Goal: Transaction & Acquisition: Purchase product/service

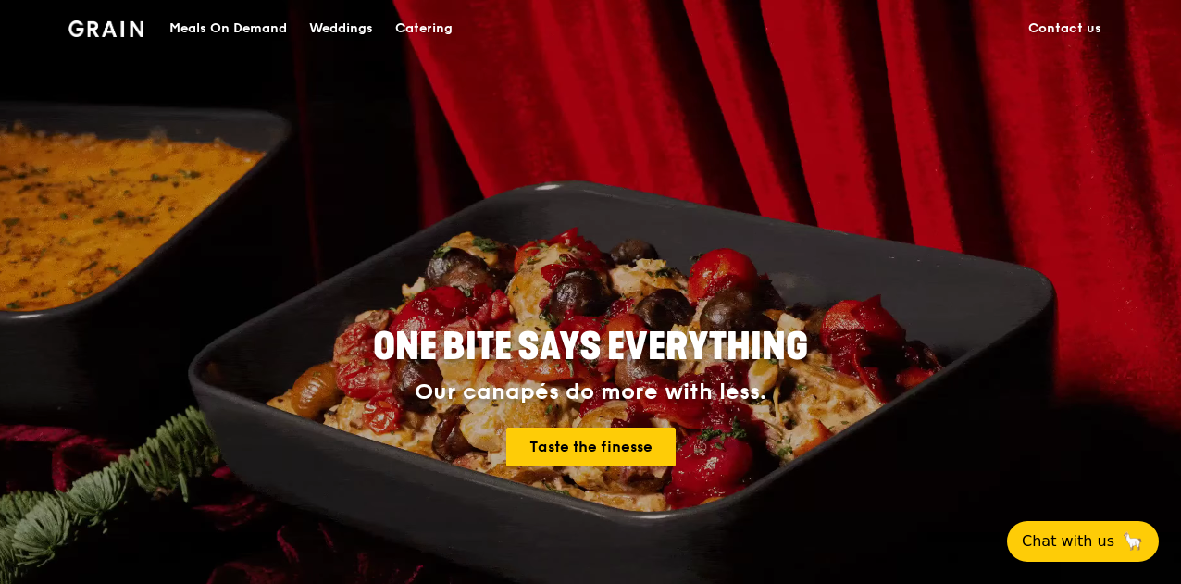
click at [212, 27] on div "Meals On Demand" at bounding box center [228, 29] width 118 height 56
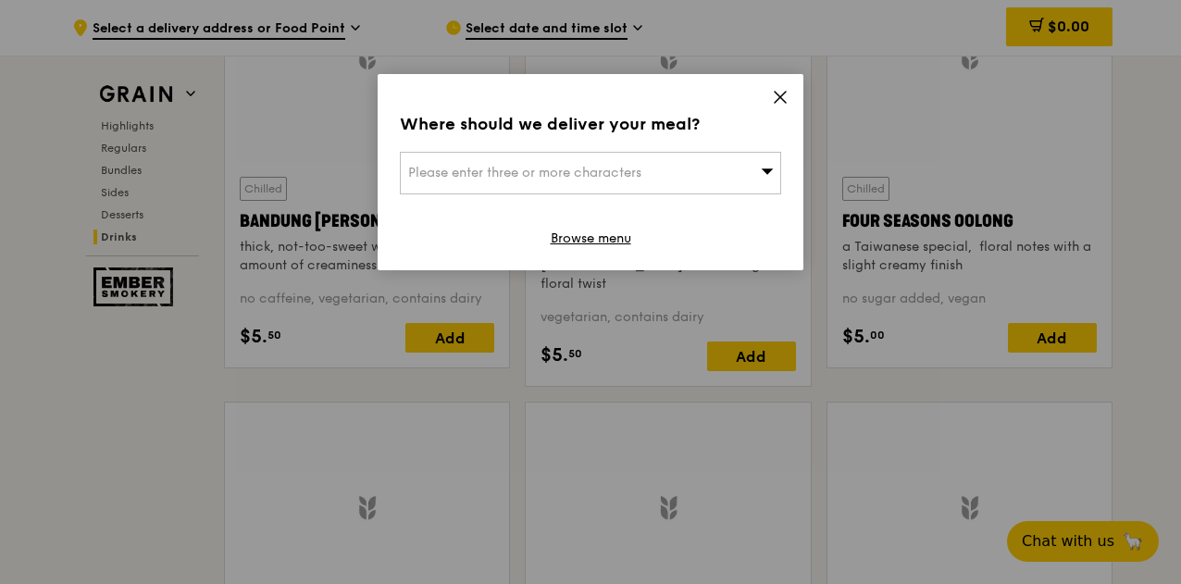
click at [780, 99] on icon at bounding box center [780, 97] width 11 height 11
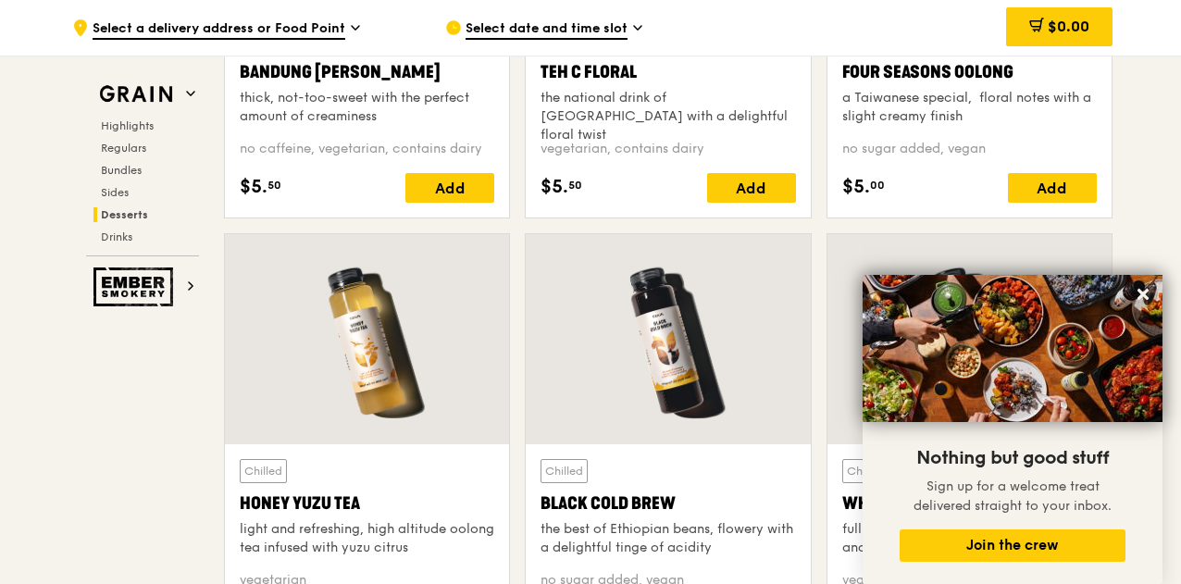
scroll to position [6287, 0]
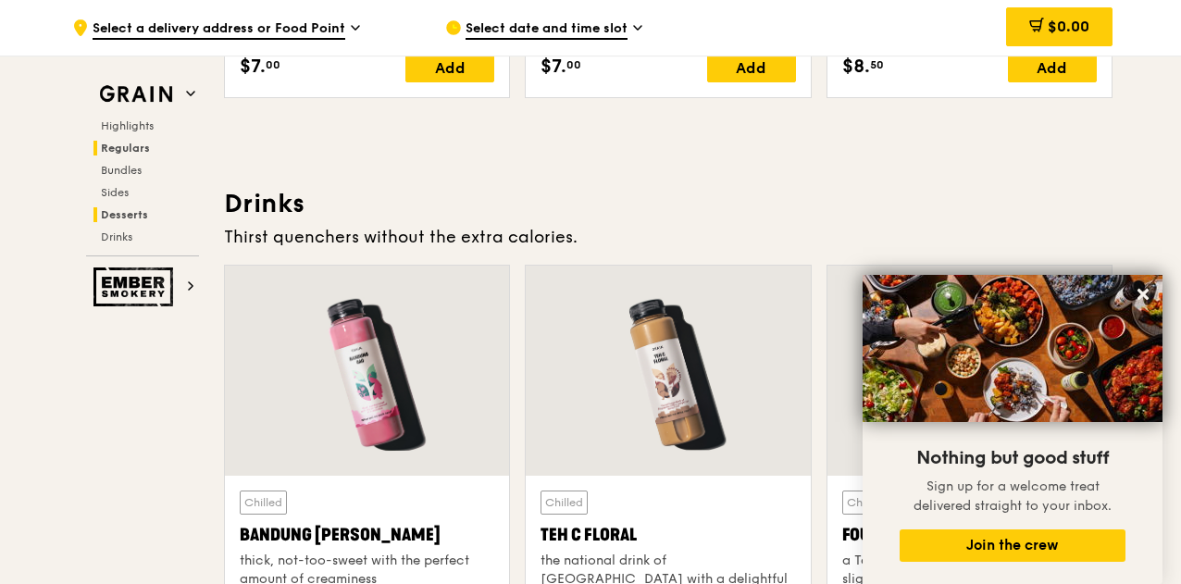
click at [135, 144] on span "Regulars" at bounding box center [125, 148] width 49 height 13
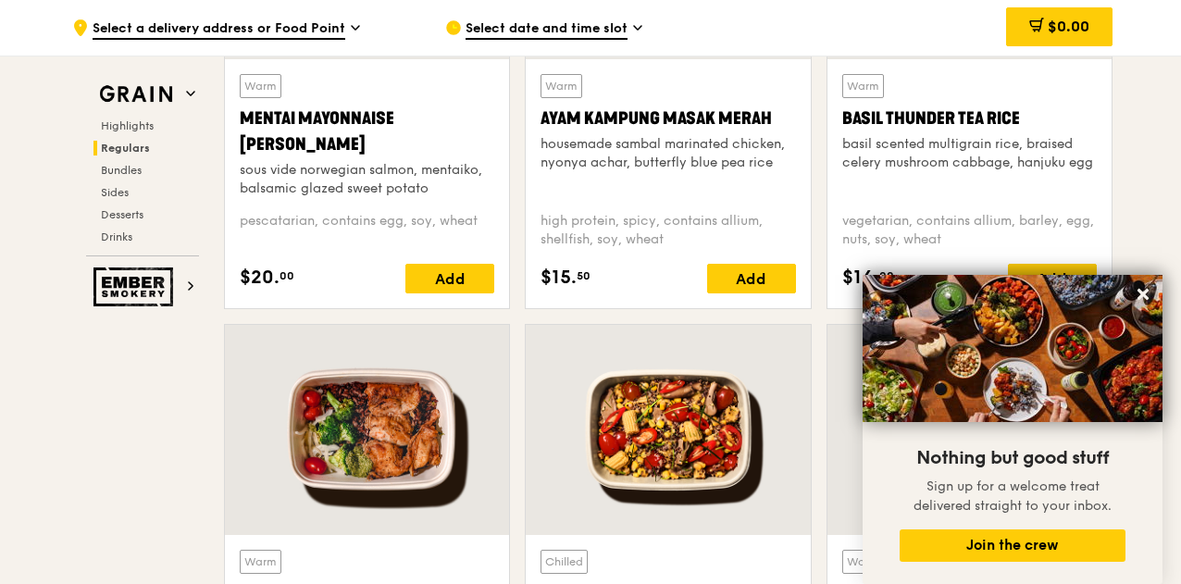
scroll to position [1956, 0]
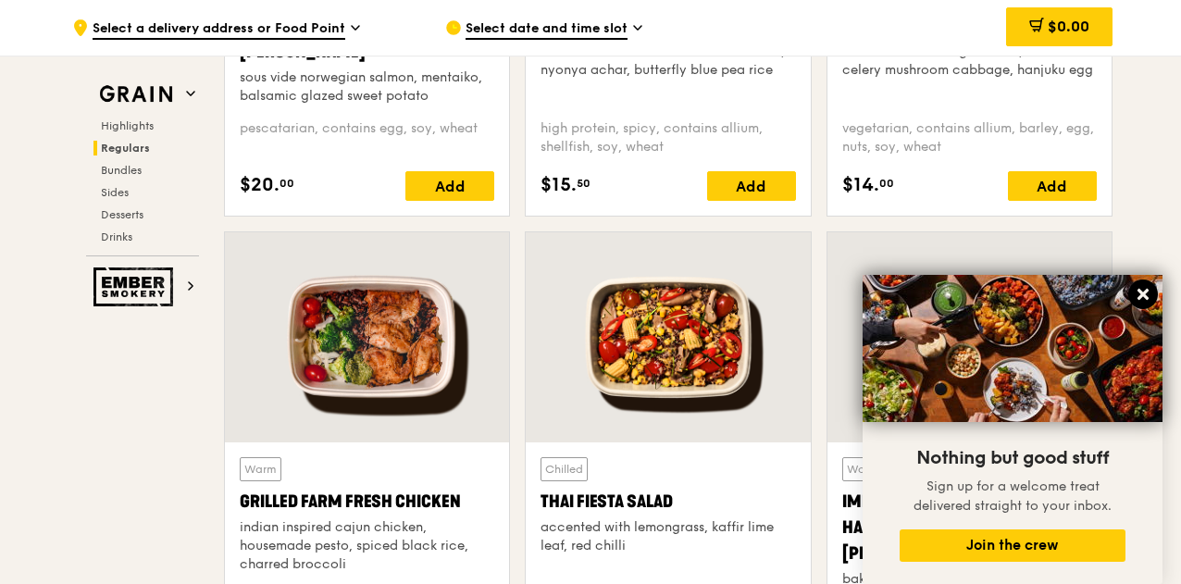
click at [1154, 297] on button at bounding box center [1144, 295] width 30 height 30
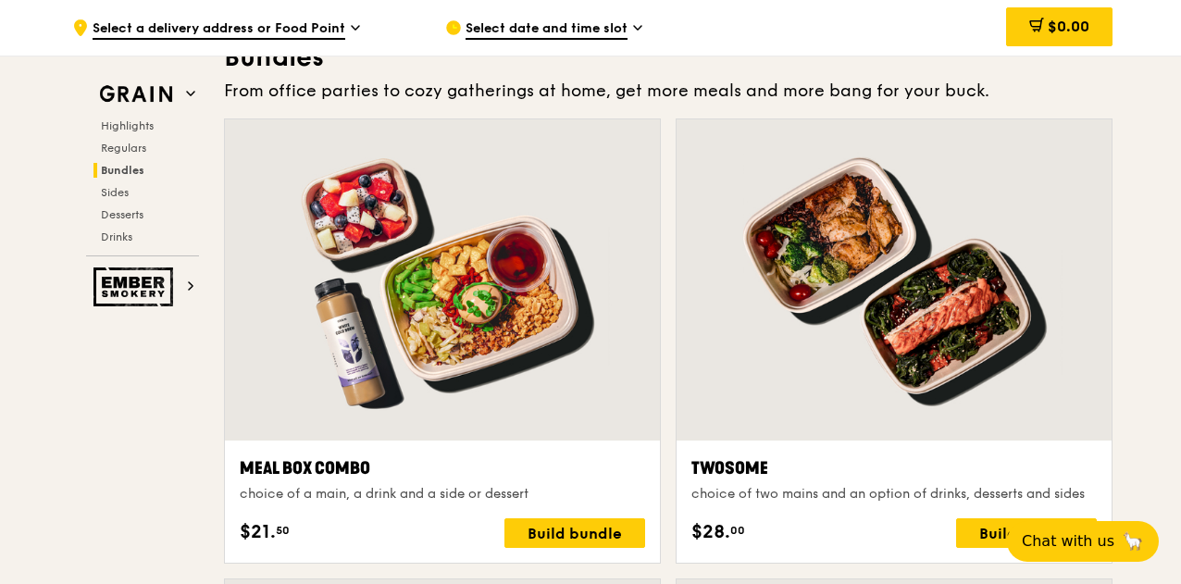
scroll to position [2790, 0]
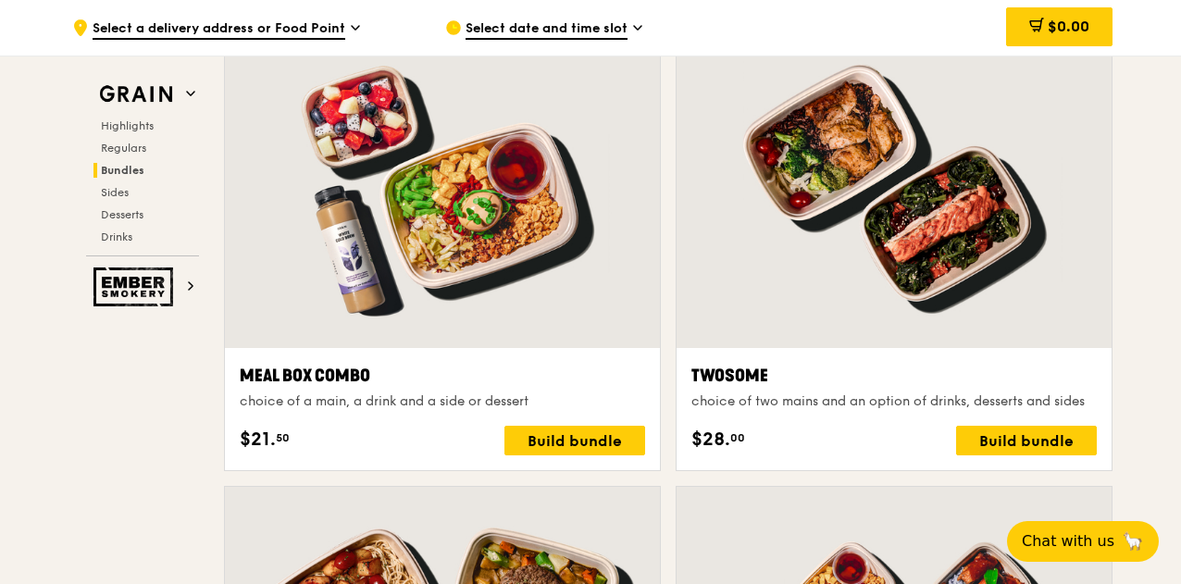
click at [313, 27] on span "Select a delivery address or Food Point" at bounding box center [219, 29] width 253 height 20
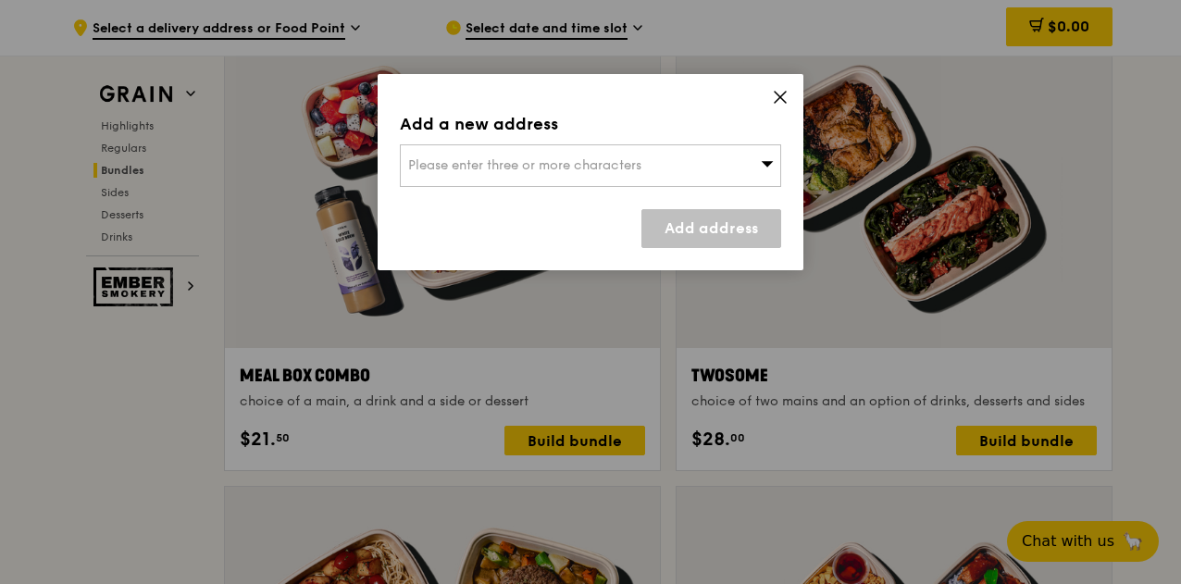
click at [463, 159] on span "Please enter three or more characters" at bounding box center [524, 165] width 233 height 16
type input "eunos"
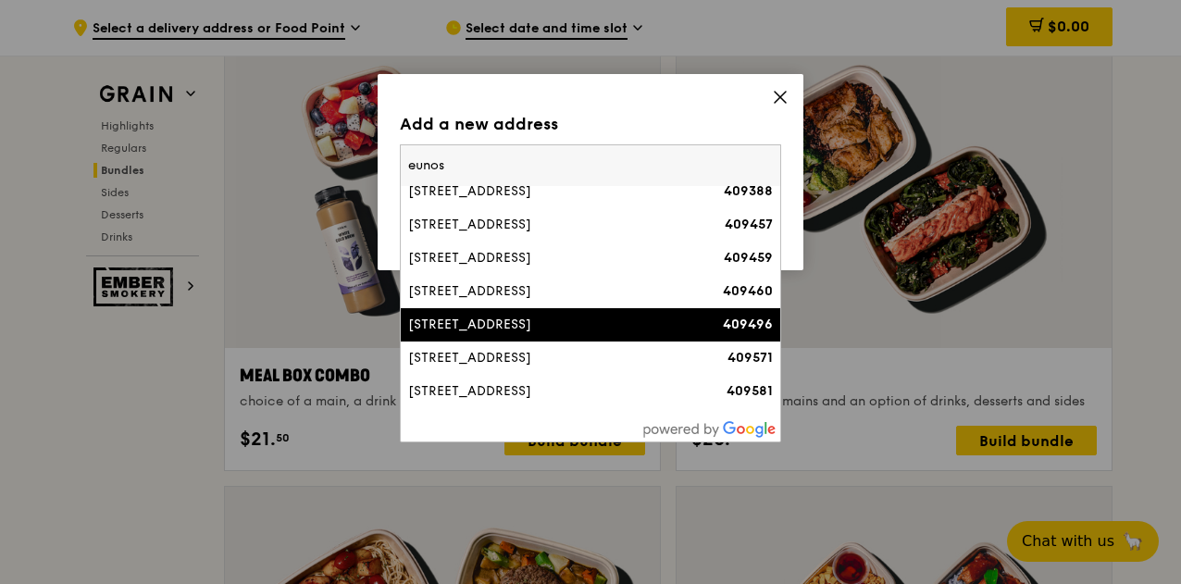
scroll to position [185, 0]
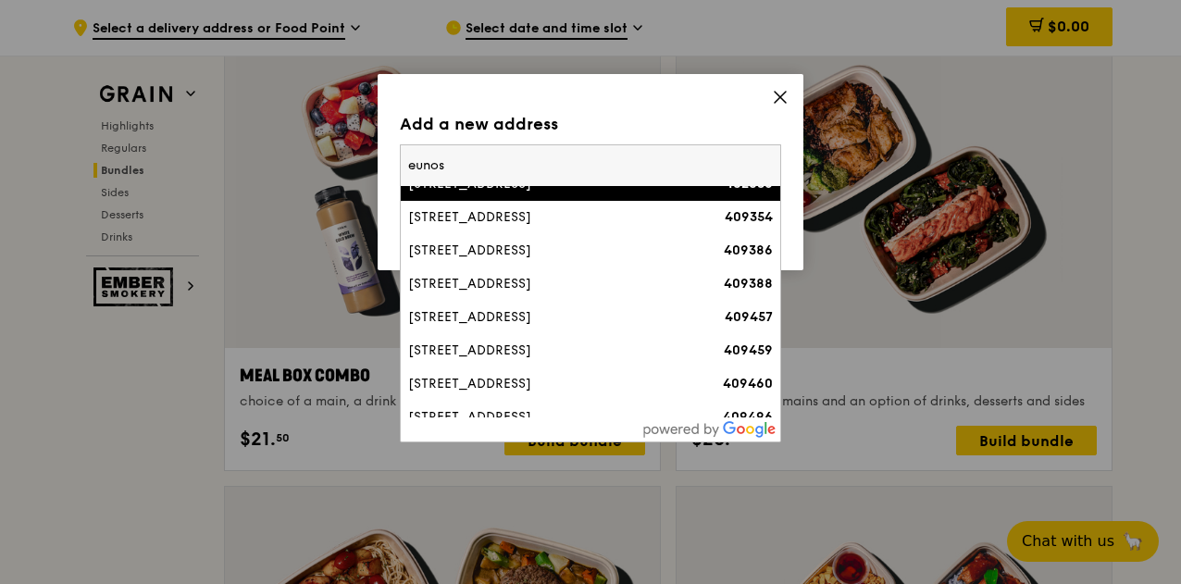
drag, startPoint x: 456, startPoint y: 158, endPoint x: 382, endPoint y: 170, distance: 75.0
click at [392, 166] on div "Add a new address Please enter three or more characters eunos 38C Eunos Road 2,…" at bounding box center [591, 172] width 426 height 196
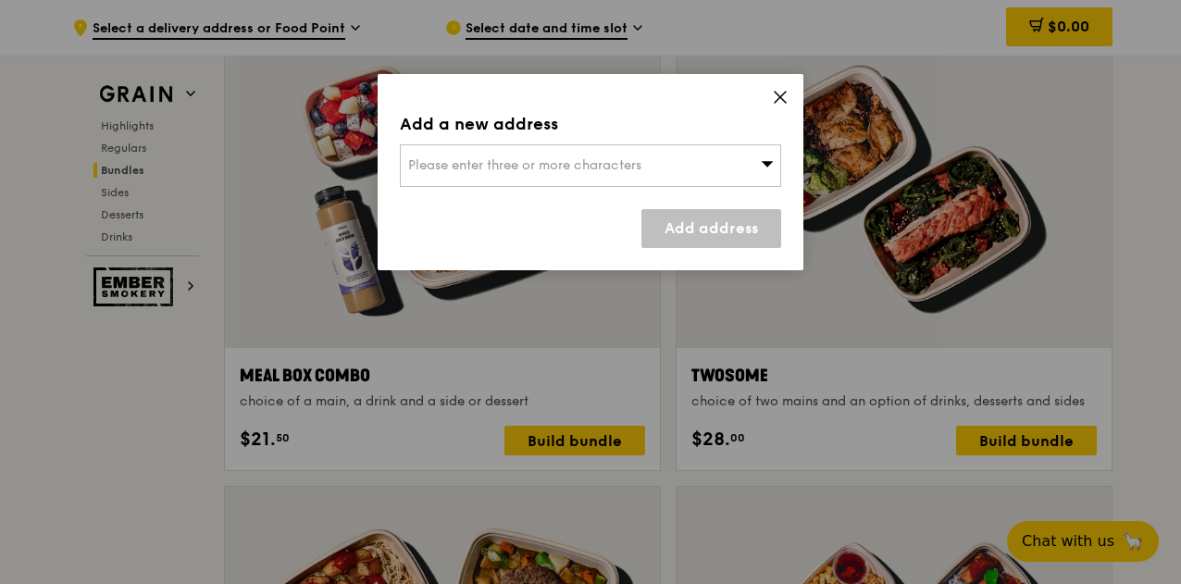
click at [442, 160] on span "Please enter three or more characters" at bounding box center [524, 165] width 233 height 16
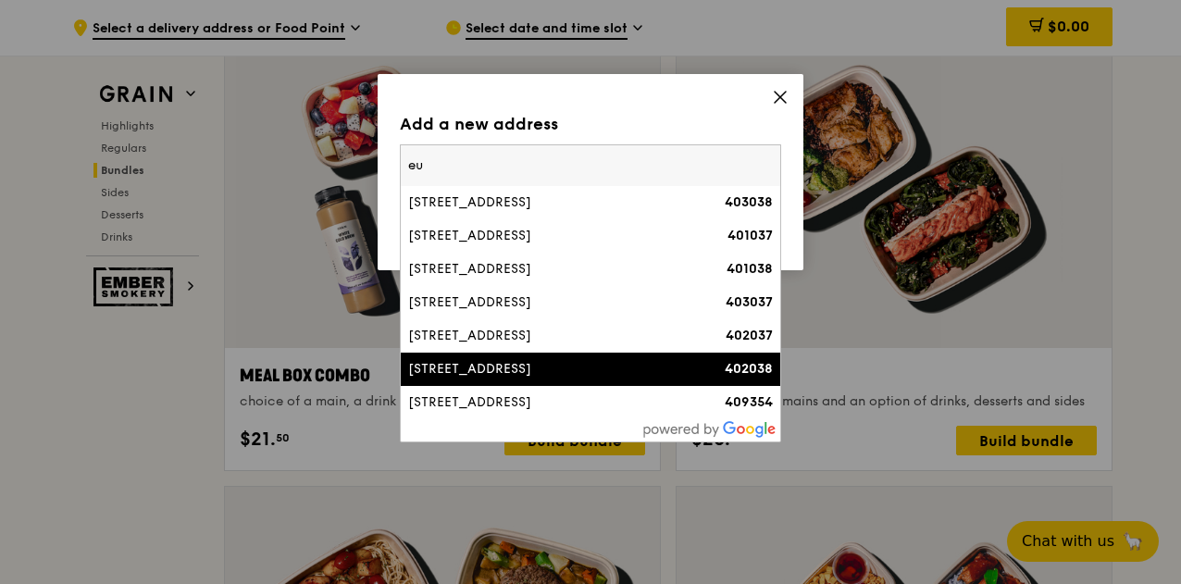
type input "e"
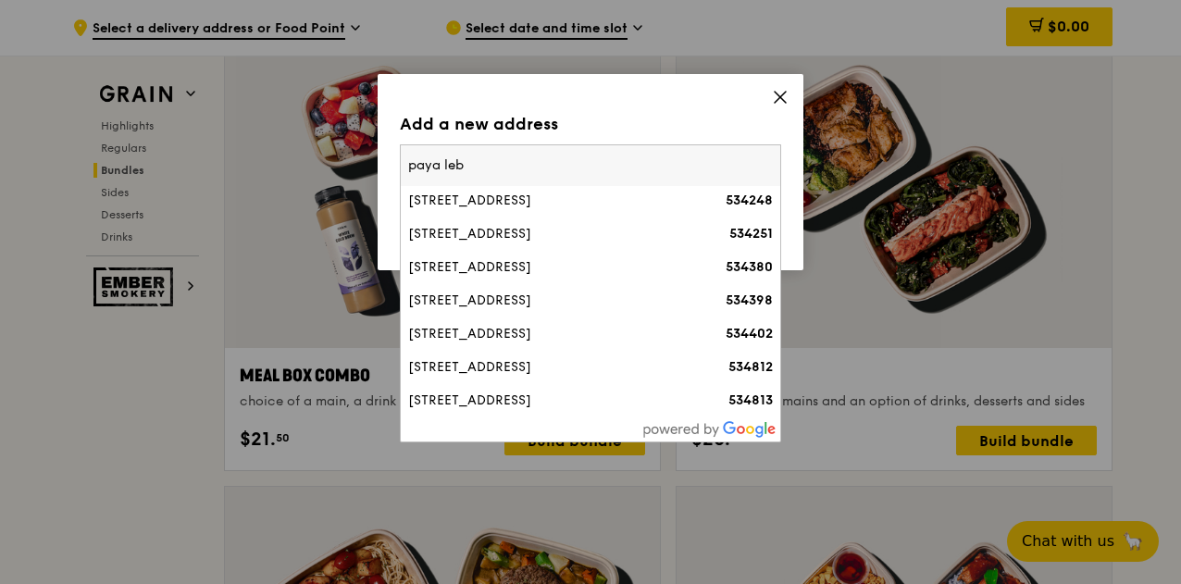
scroll to position [0, 0]
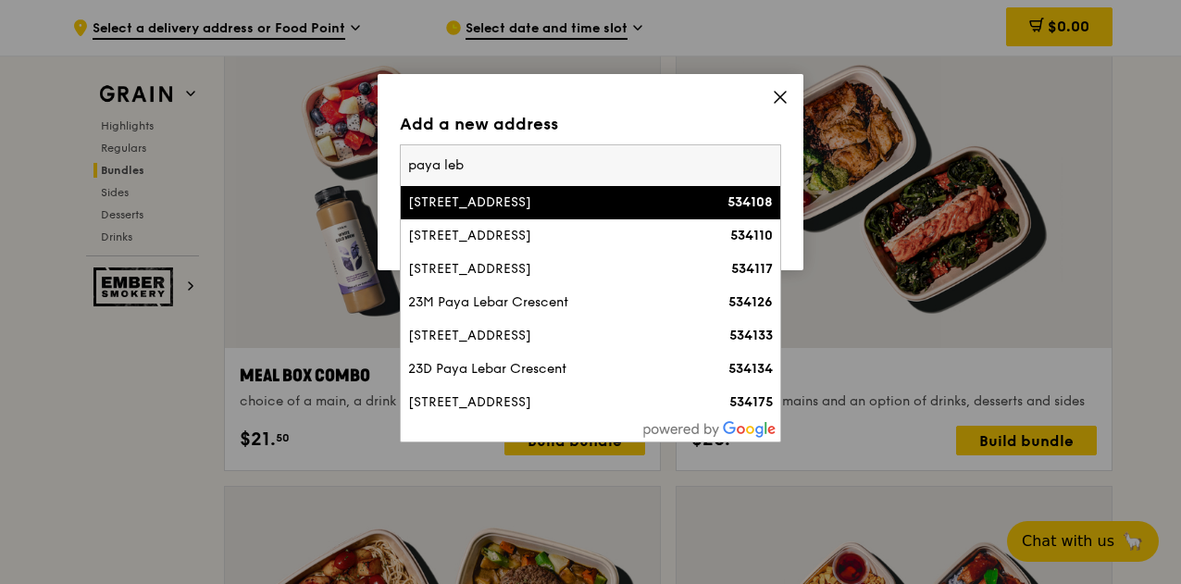
type input "paya leb"
click at [550, 216] on li "60K Paya Lebar Crescent 534108" at bounding box center [591, 202] width 380 height 33
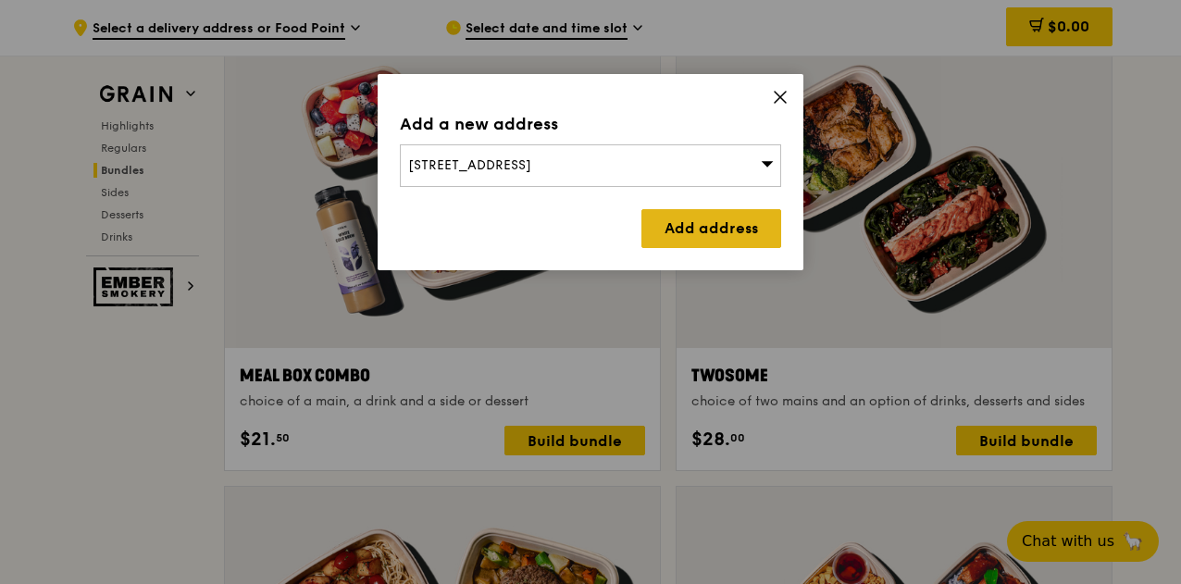
click at [681, 230] on link "Add address" at bounding box center [712, 228] width 140 height 39
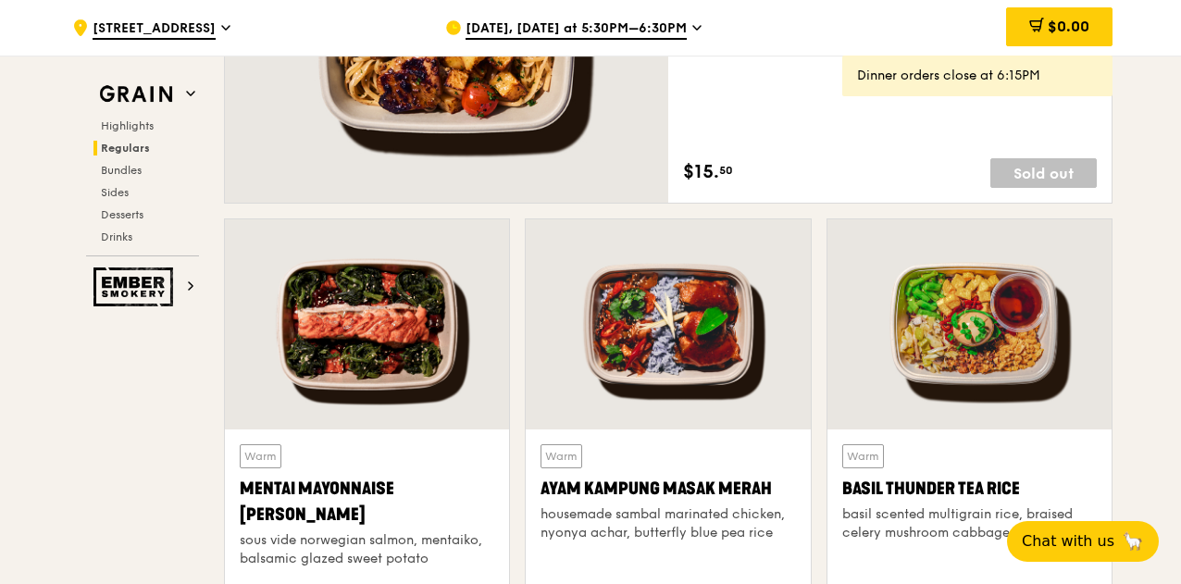
scroll to position [1216, 0]
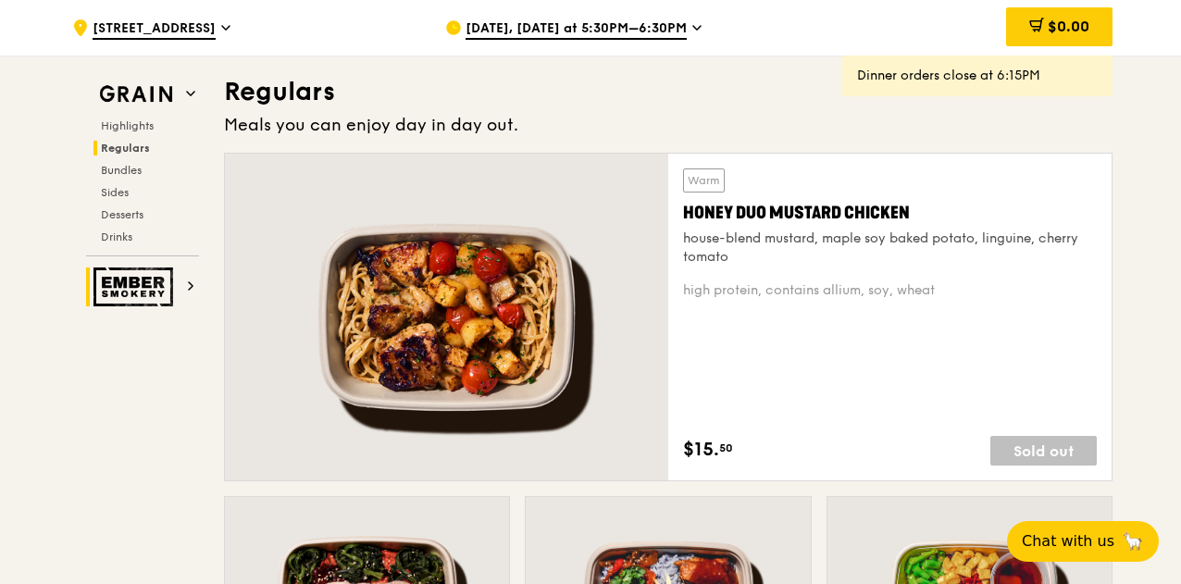
click at [178, 284] on img at bounding box center [136, 287] width 85 height 39
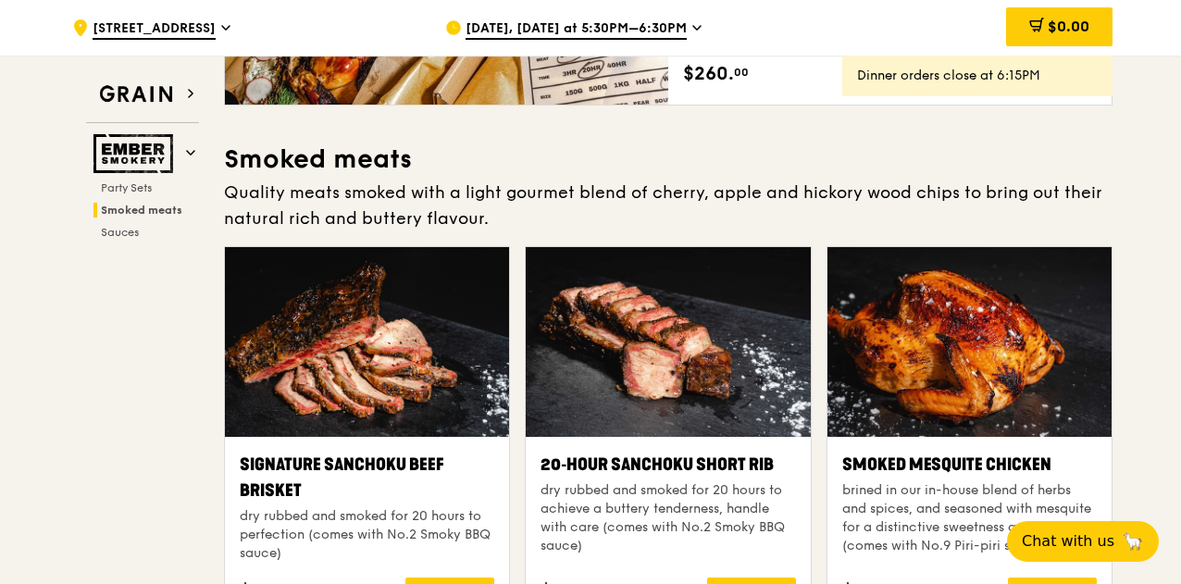
scroll to position [522, 0]
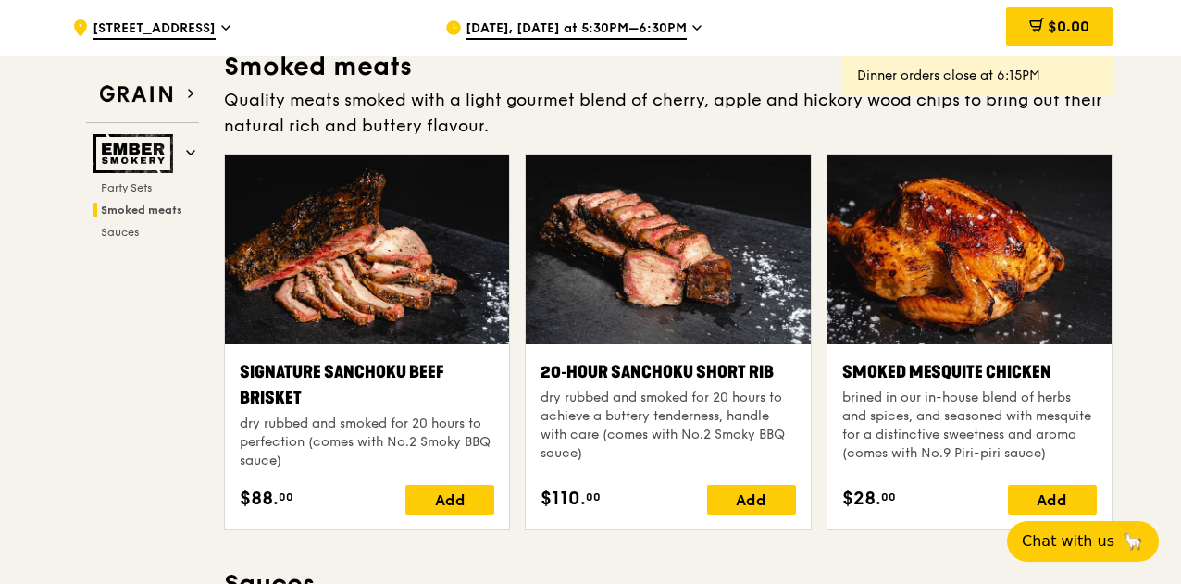
click at [591, 31] on span "Aug 26, Today at 5:30PM–6:30PM" at bounding box center [576, 29] width 221 height 20
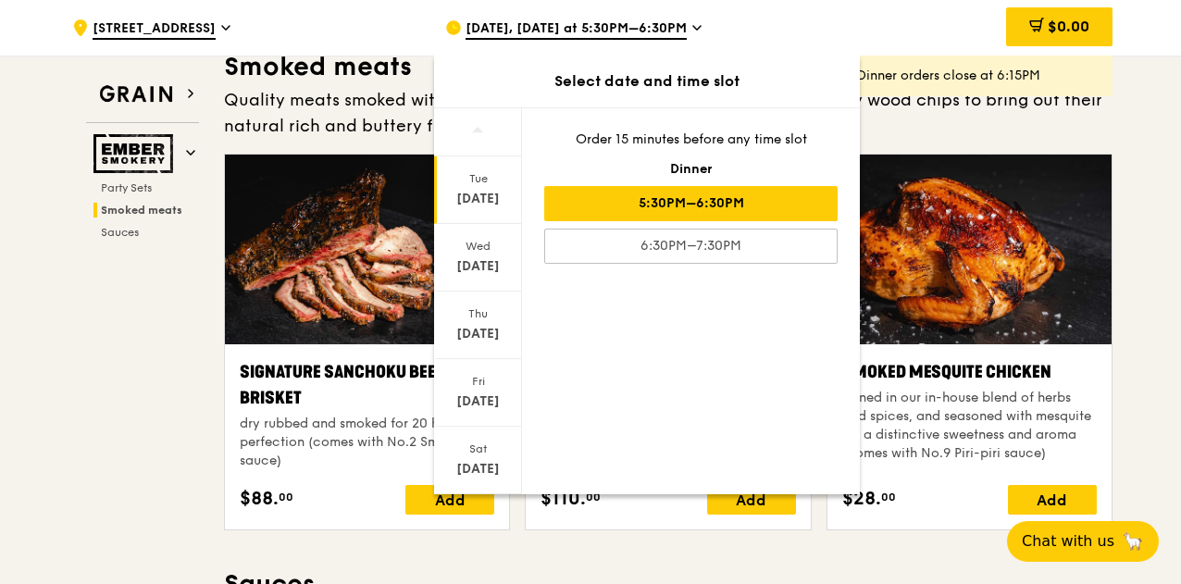
click at [579, 197] on div "5:30PM–6:30PM" at bounding box center [691, 203] width 294 height 35
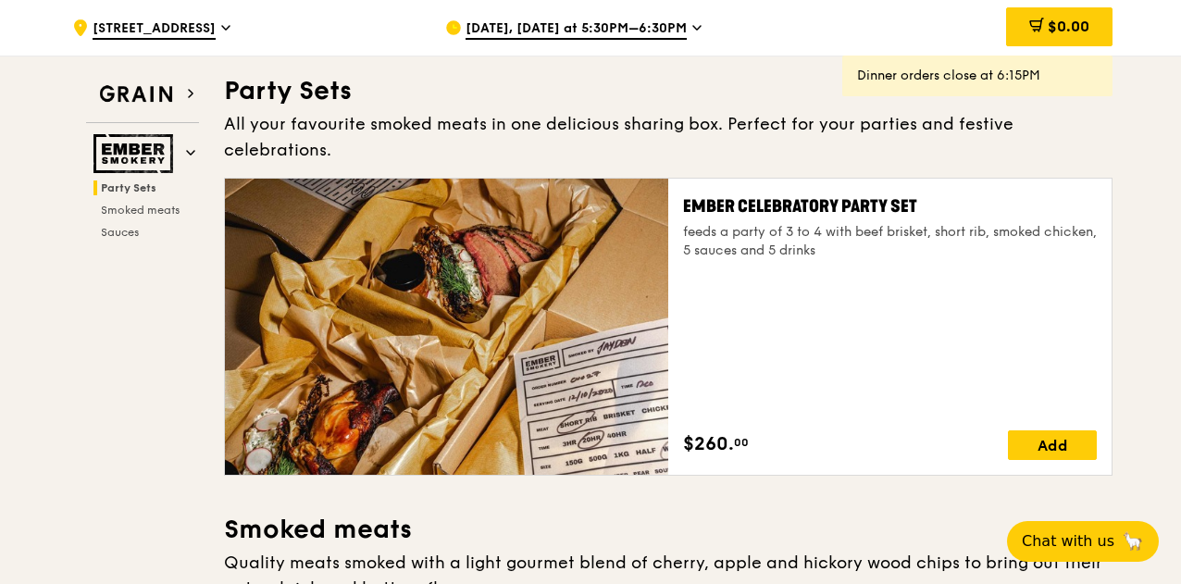
scroll to position [0, 0]
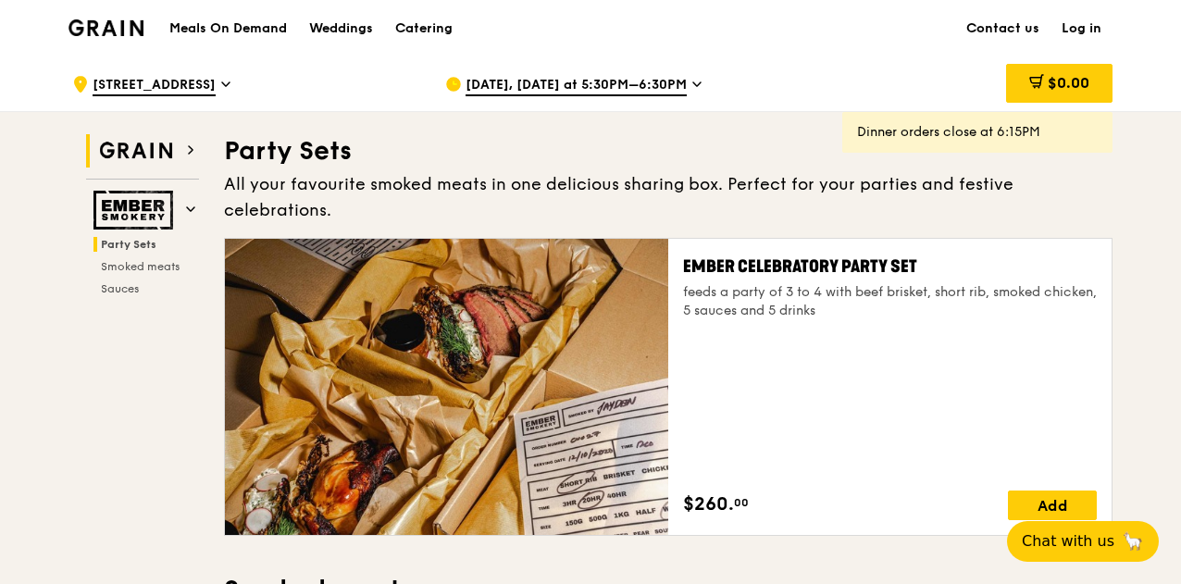
click at [165, 151] on img at bounding box center [136, 150] width 85 height 33
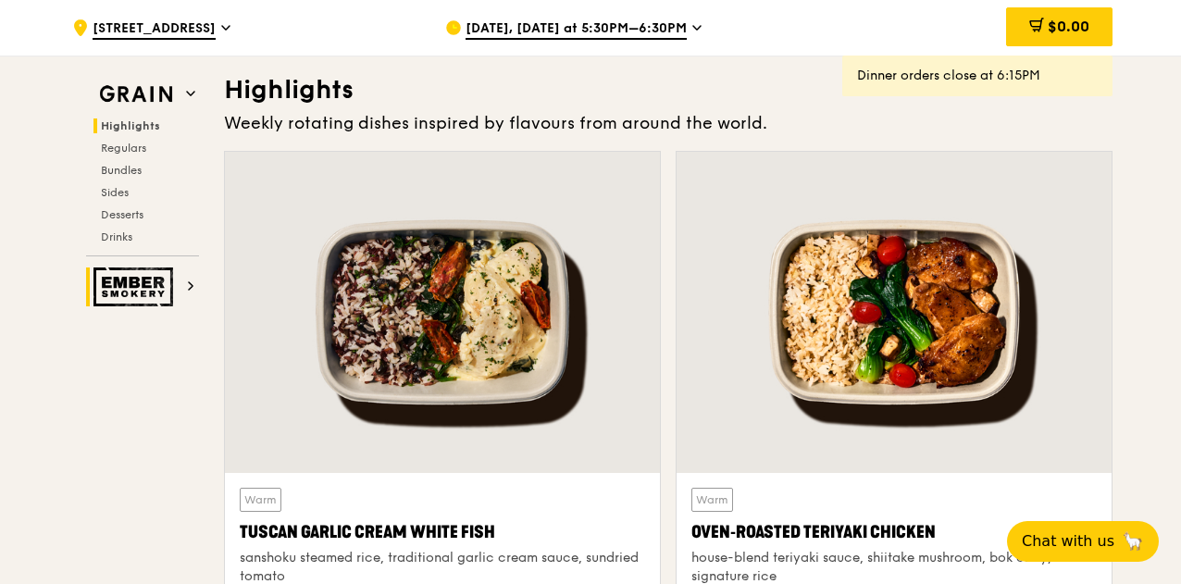
click at [137, 292] on img at bounding box center [136, 287] width 85 height 39
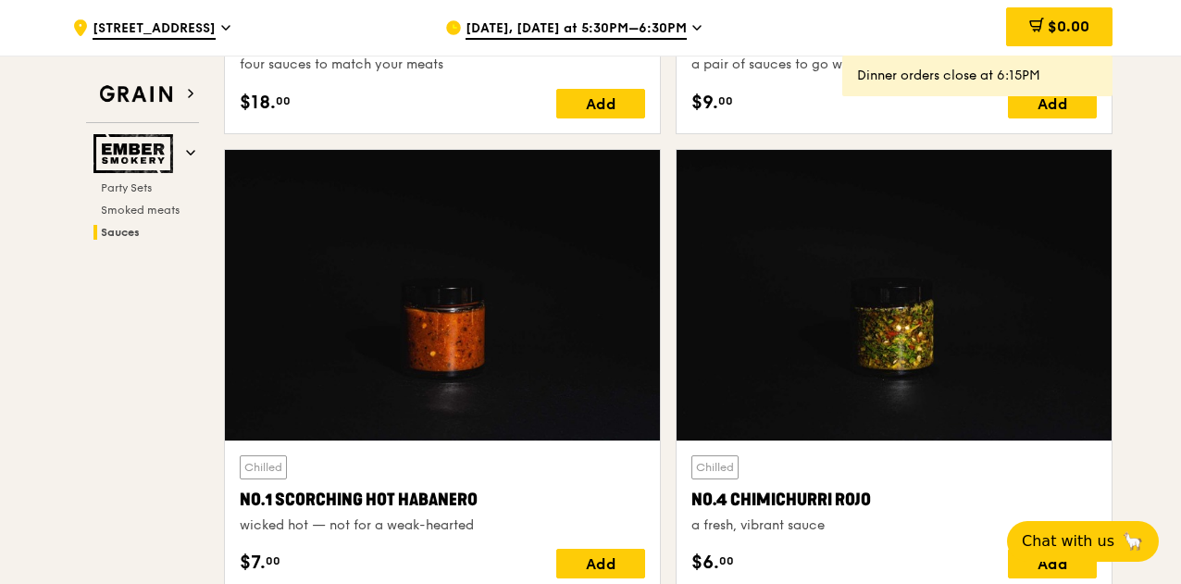
scroll to position [1911, 0]
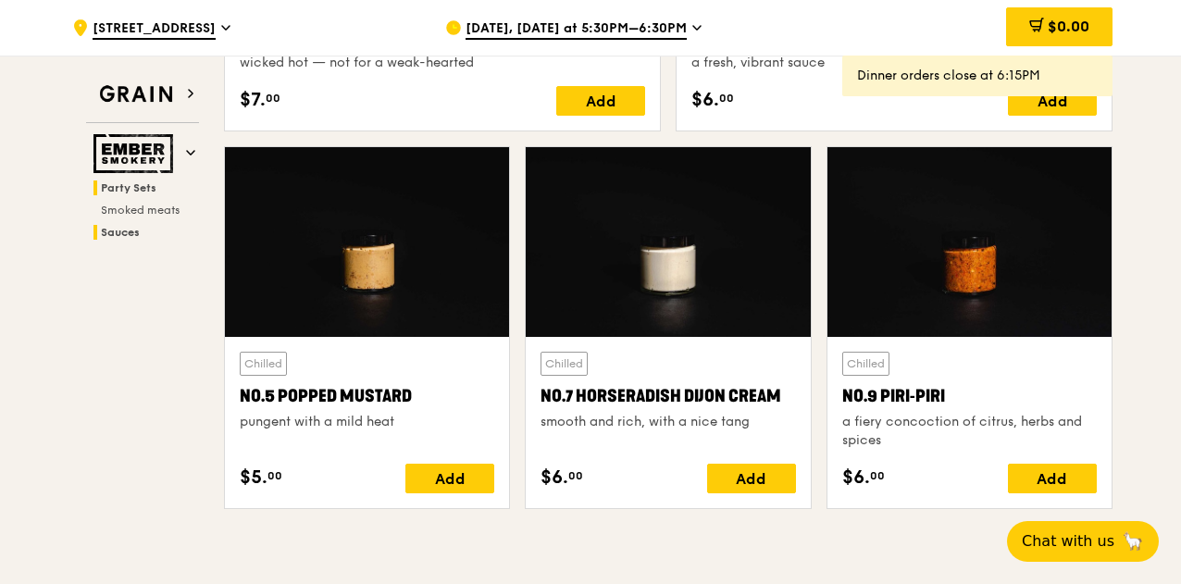
click at [154, 190] on span "Party Sets" at bounding box center [129, 187] width 56 height 13
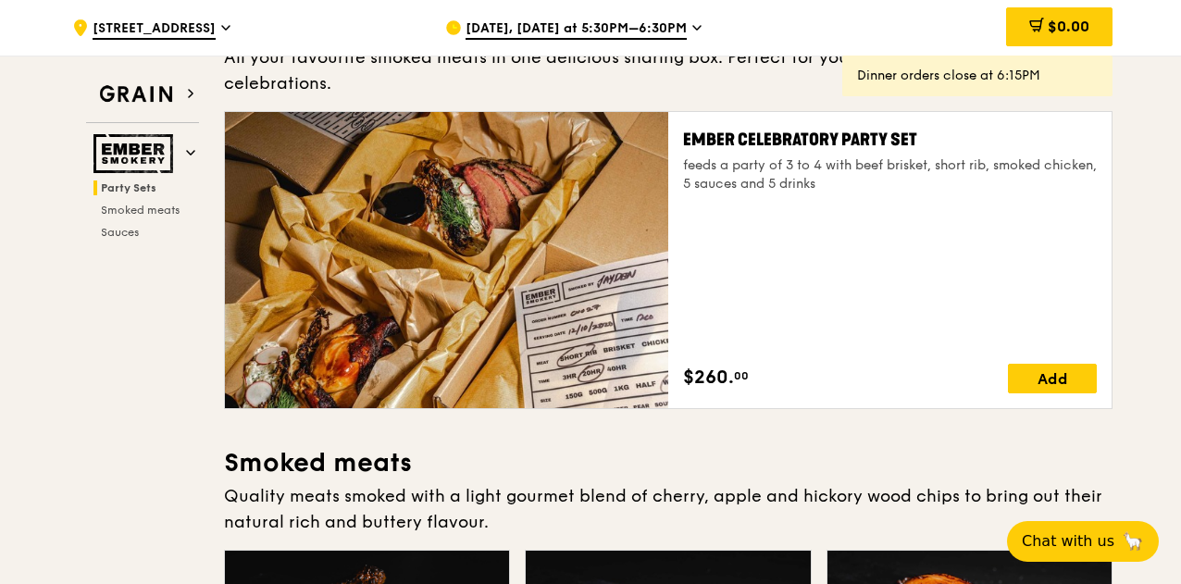
scroll to position [59, 0]
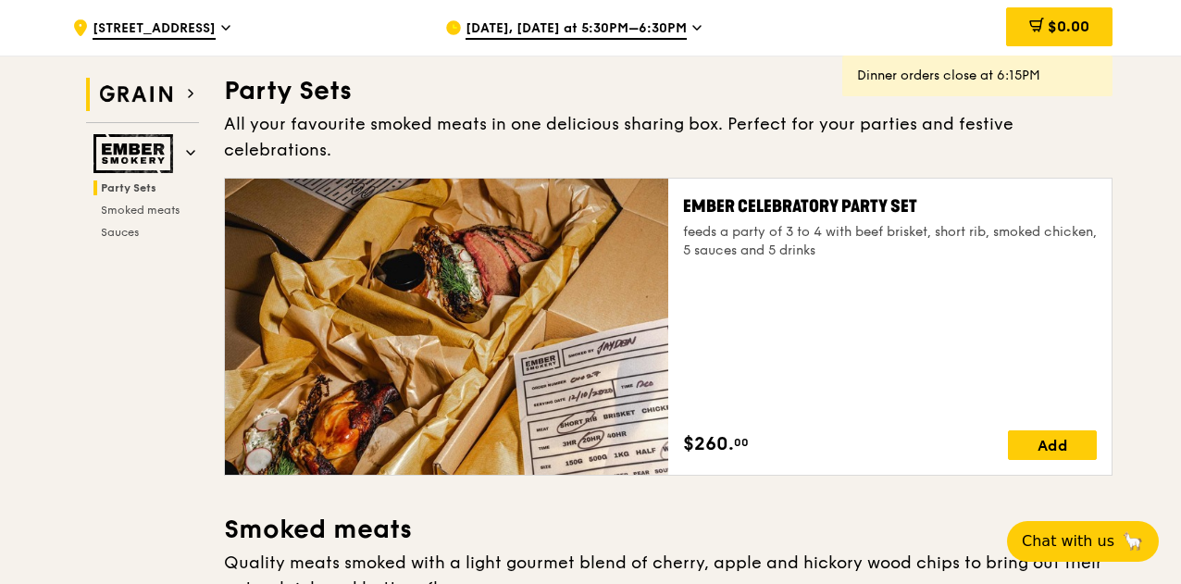
click at [170, 97] on img at bounding box center [136, 94] width 85 height 33
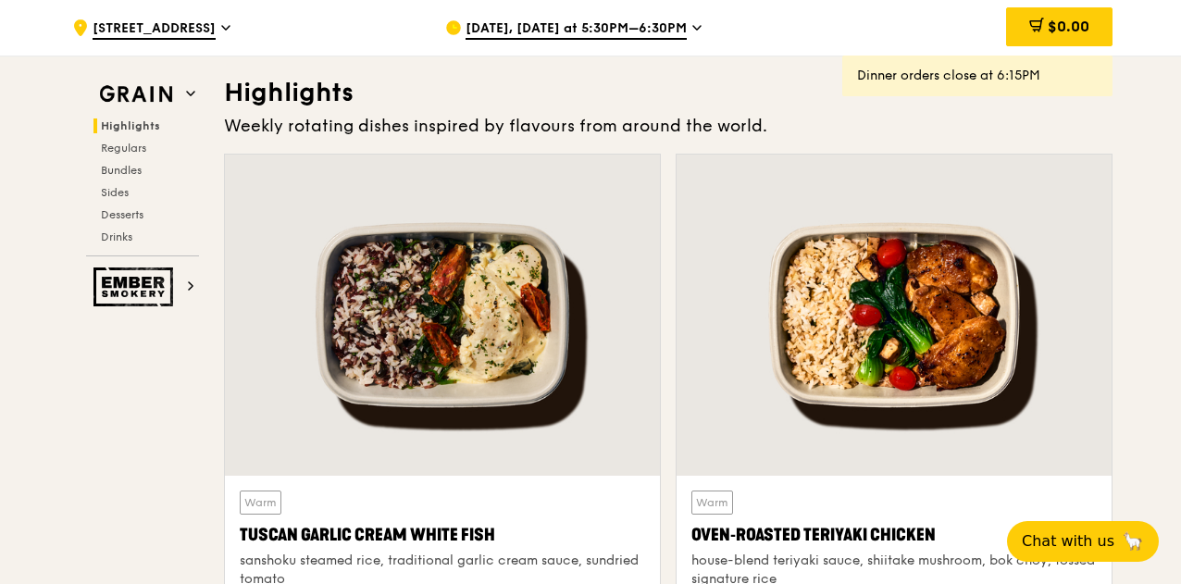
scroll to position [522, 0]
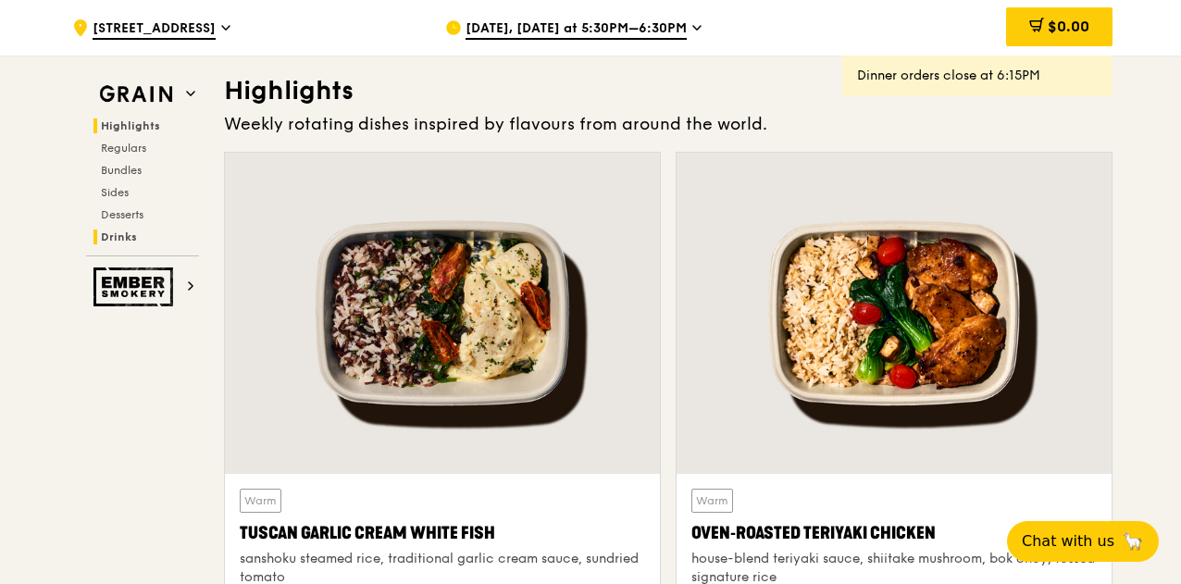
click at [119, 235] on span "Drinks" at bounding box center [119, 237] width 36 height 13
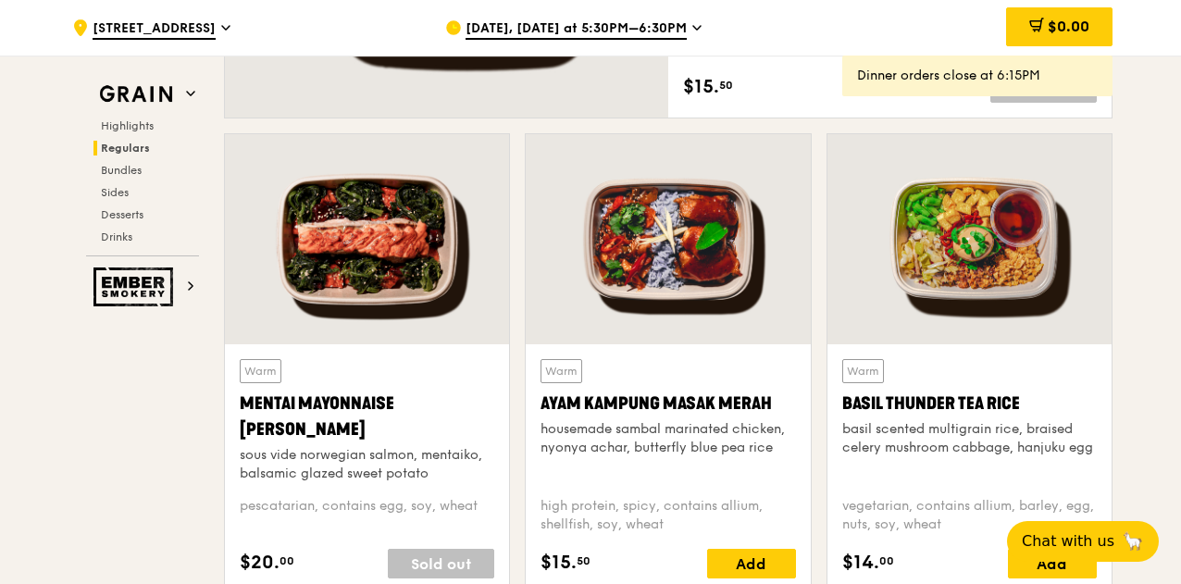
scroll to position [1671, 0]
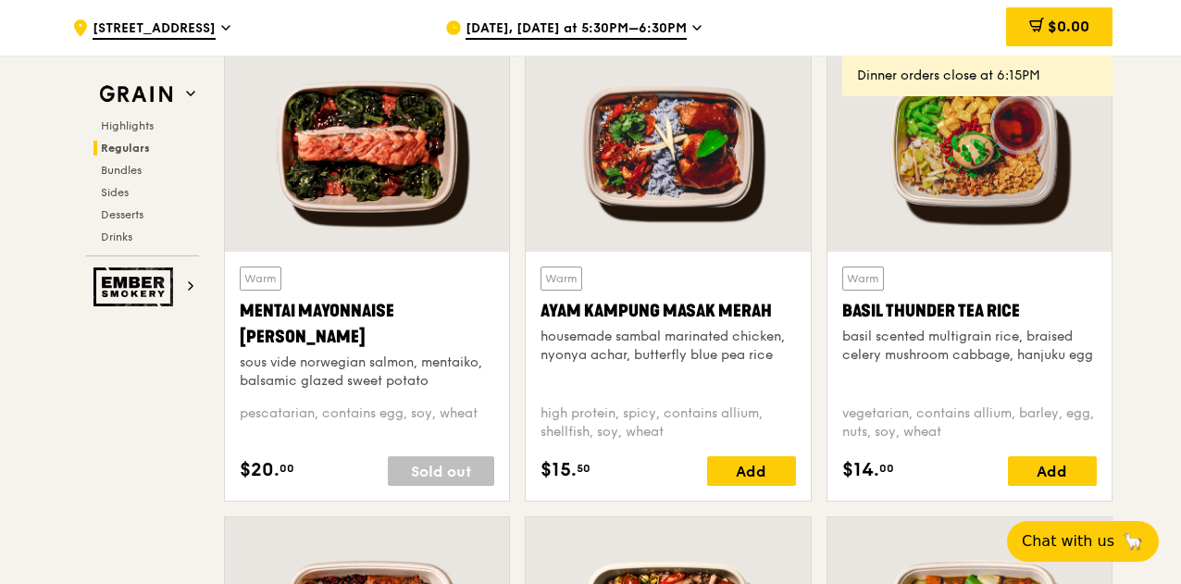
click at [632, 446] on div "Warm Ayam Kampung Masak Merah housemade sambal marinated chicken, nyonya achar,…" at bounding box center [668, 376] width 255 height 219
click at [594, 302] on div "Ayam Kampung Masak Merah" at bounding box center [668, 311] width 255 height 26
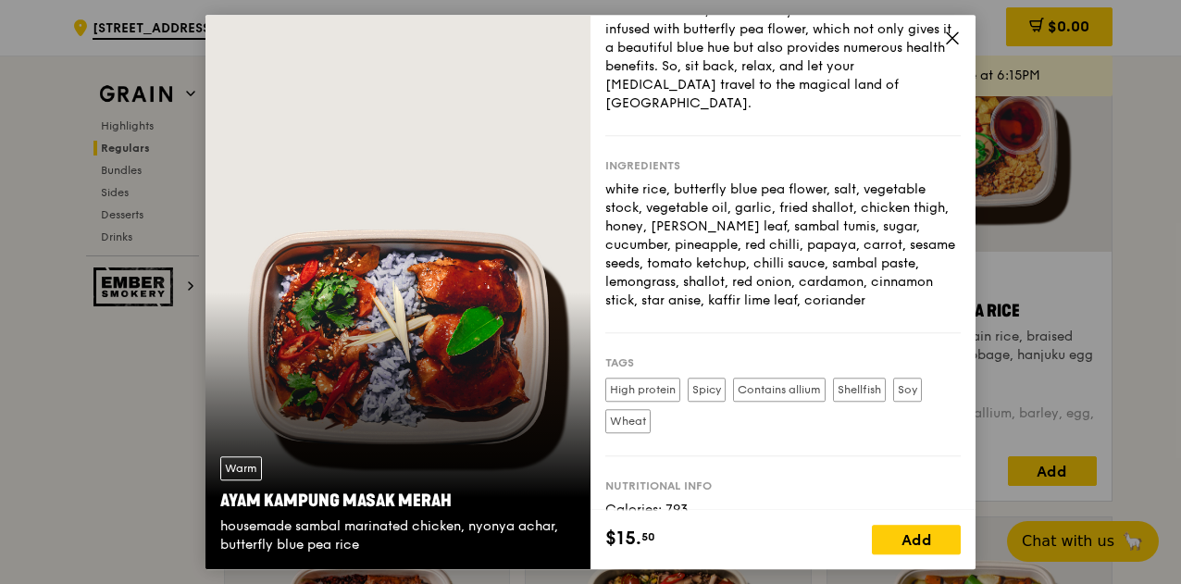
scroll to position [172, 0]
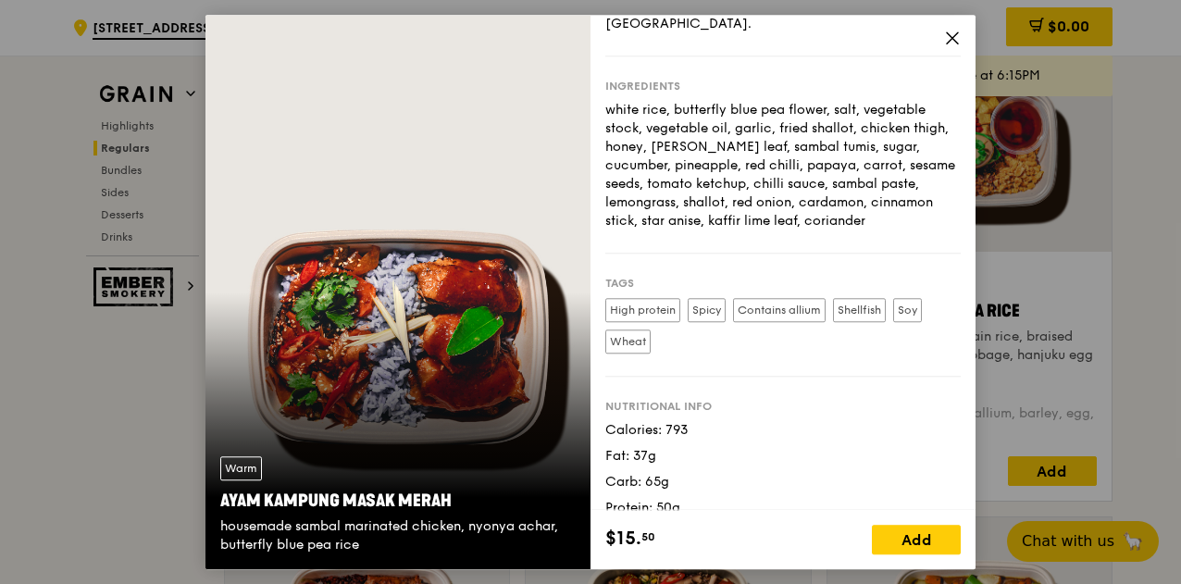
click at [954, 38] on icon at bounding box center [952, 38] width 17 height 17
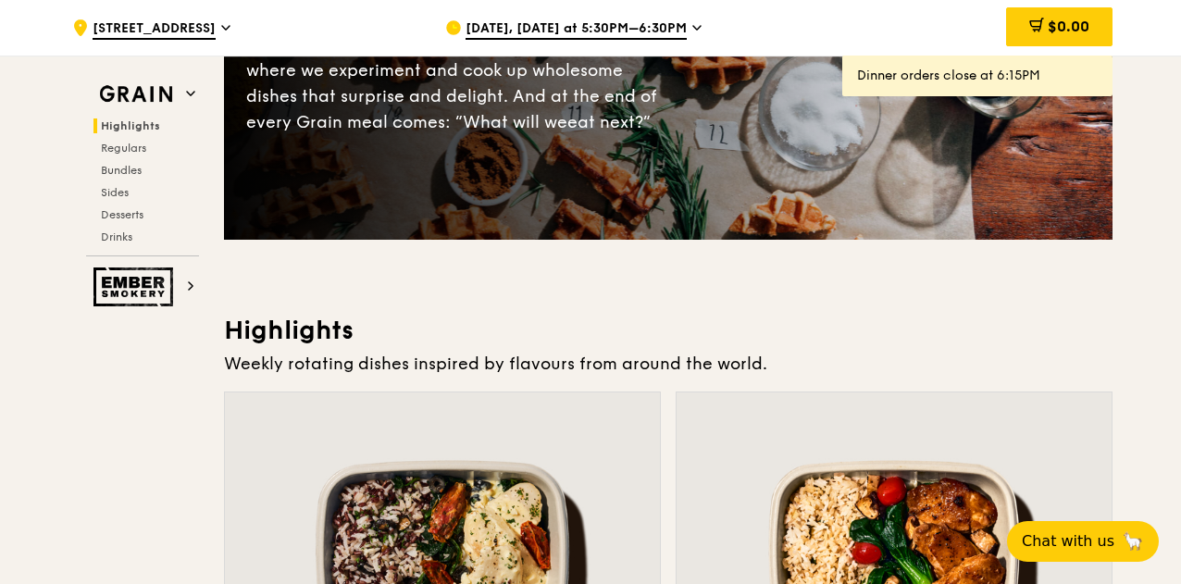
scroll to position [190, 0]
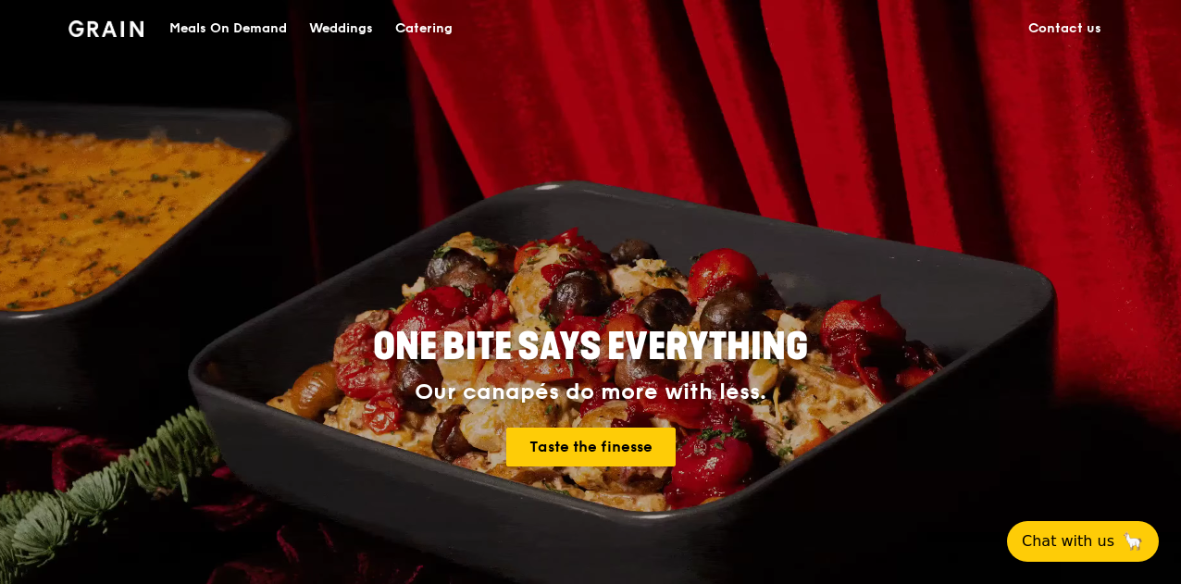
click at [414, 31] on div "Catering" at bounding box center [423, 29] width 57 height 56
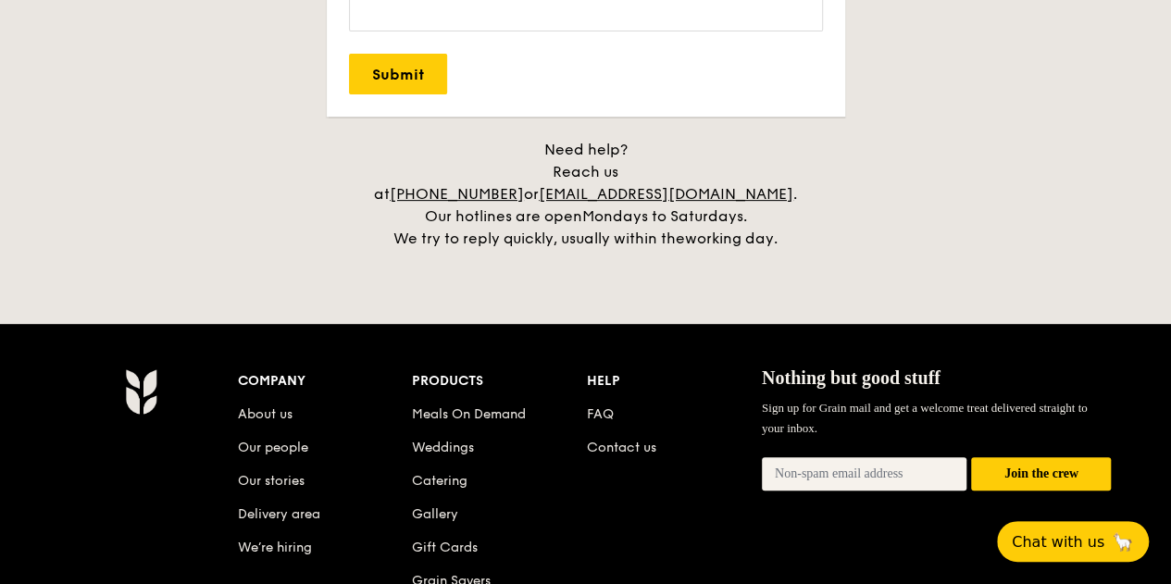
scroll to position [3889, 0]
